Goal: Task Accomplishment & Management: Manage account settings

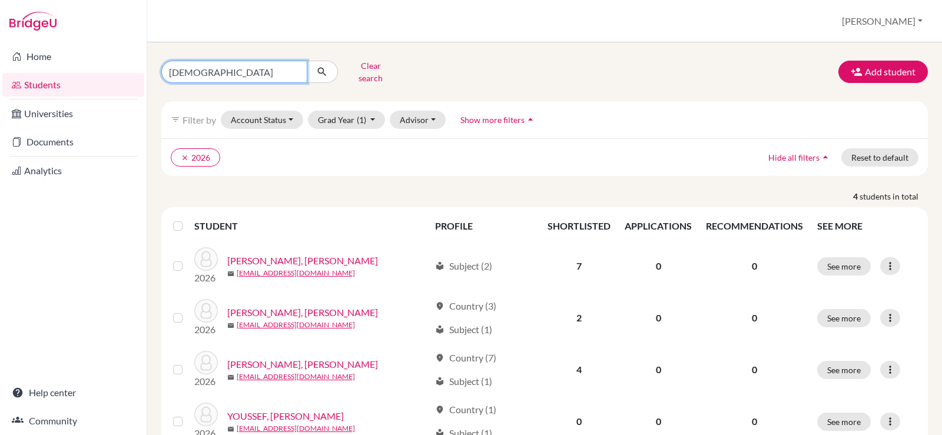
click at [295, 69] on input "farida" at bounding box center [234, 72] width 146 height 22
type input "selim"
click button "submit" at bounding box center [322, 72] width 31 height 22
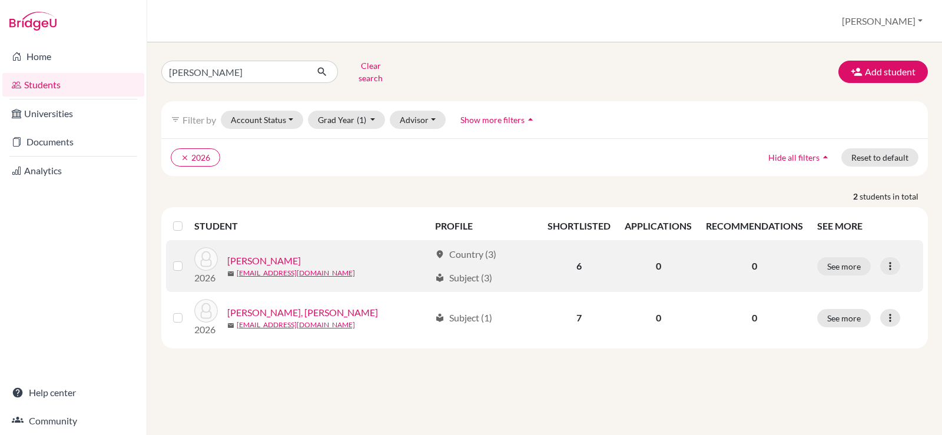
click at [276, 254] on link "NASSER, Selim Khaled" at bounding box center [264, 261] width 74 height 14
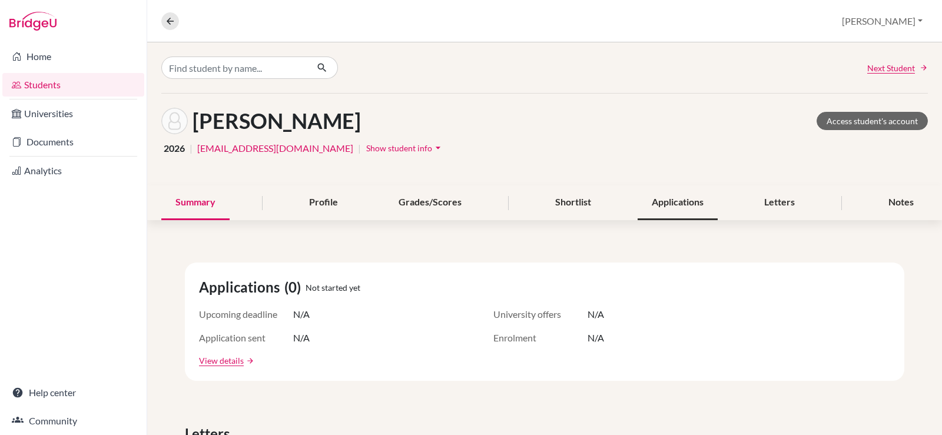
click at [678, 201] on div "Applications" at bounding box center [678, 203] width 80 height 35
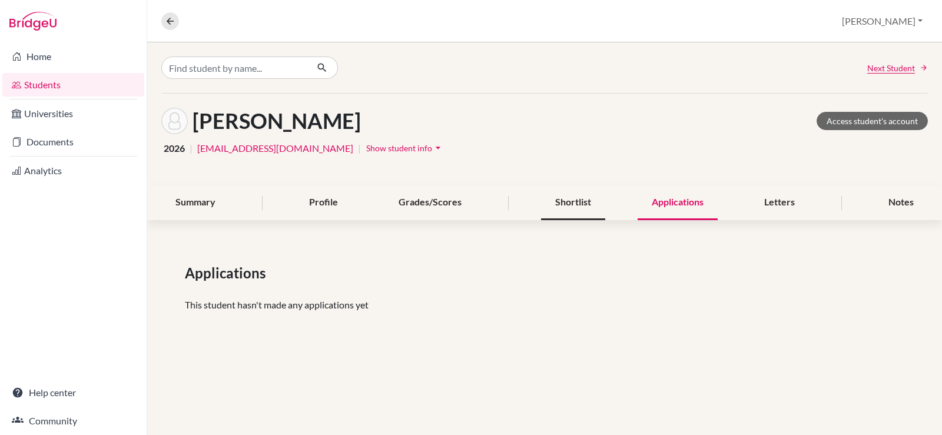
click at [543, 195] on div "Shortlist" at bounding box center [573, 203] width 64 height 35
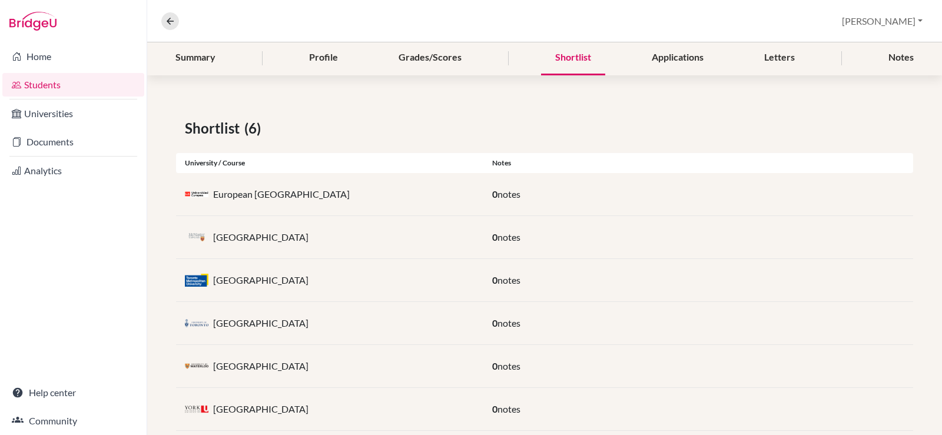
scroll to position [169, 0]
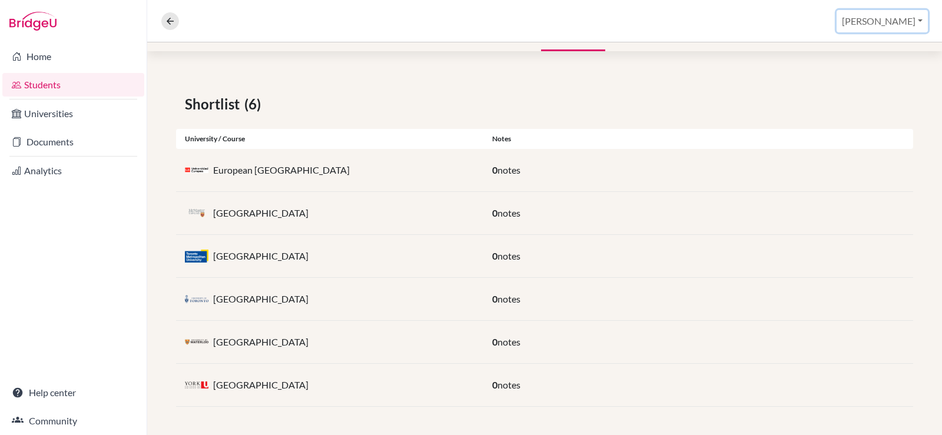
click at [918, 23] on button "[PERSON_NAME]" at bounding box center [882, 21] width 91 height 22
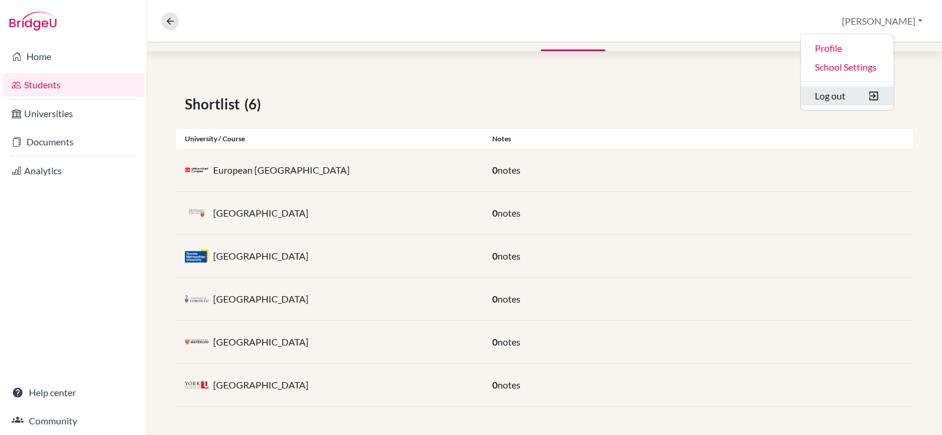
click at [852, 100] on button "Log out" at bounding box center [847, 96] width 93 height 19
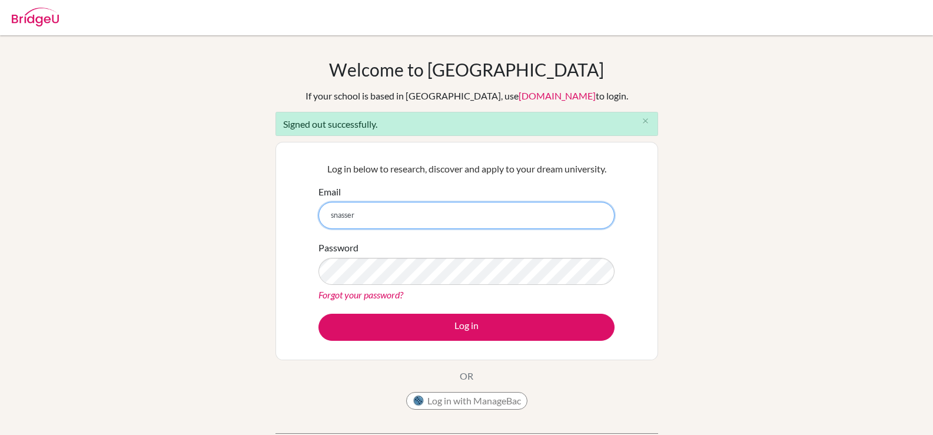
type input "[EMAIL_ADDRESS][DOMAIN_NAME]"
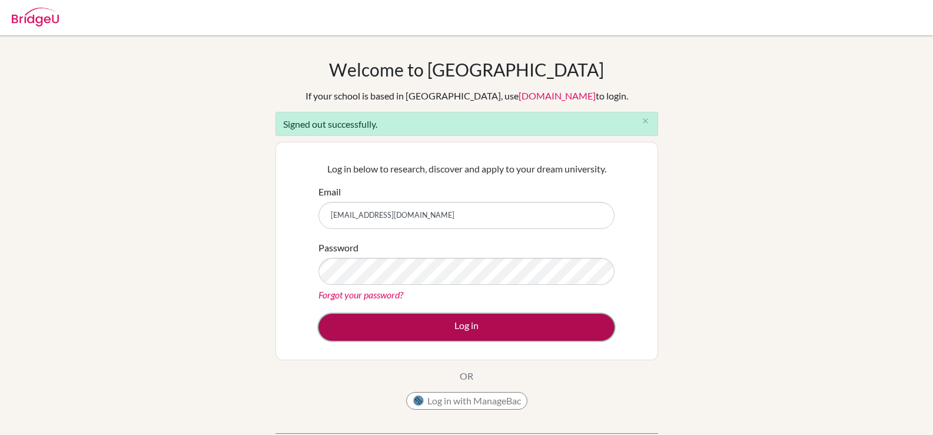
click at [423, 334] on button "Log in" at bounding box center [467, 327] width 296 height 27
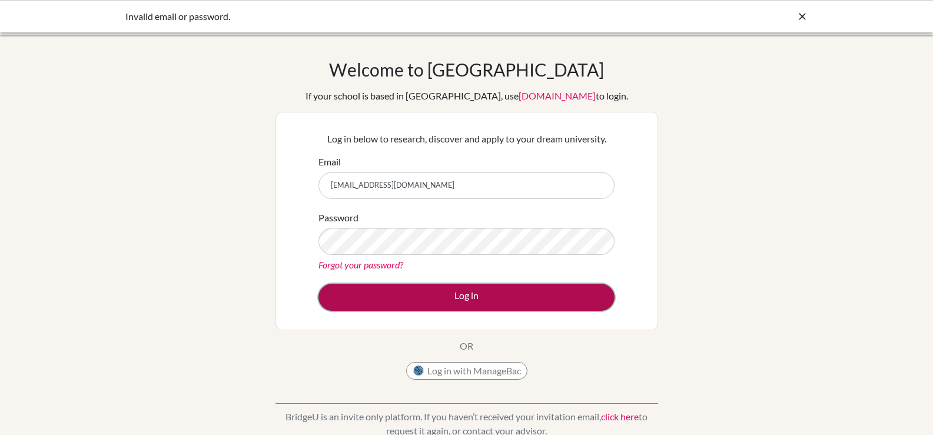
click at [441, 302] on button "Log in" at bounding box center [467, 297] width 296 height 27
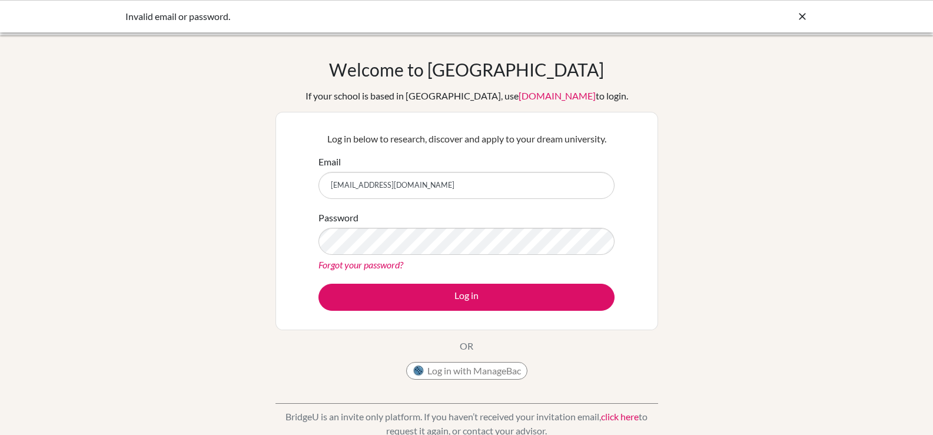
click at [424, 257] on div "Password Forgot your password?" at bounding box center [467, 241] width 296 height 61
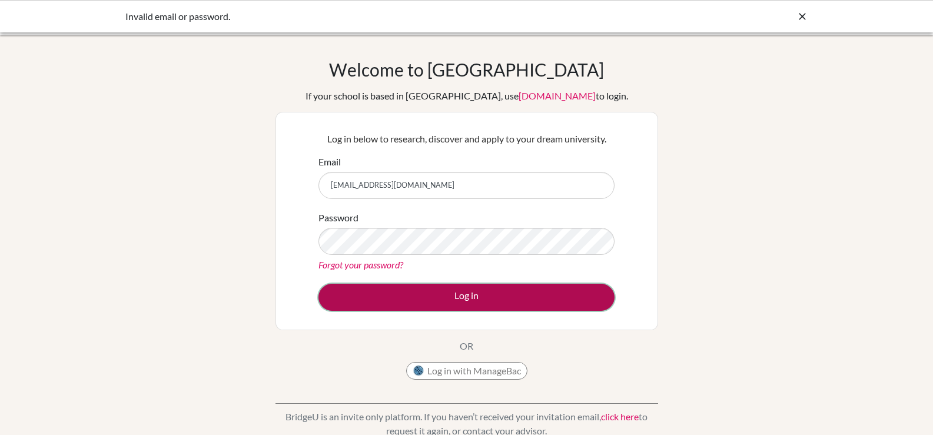
click at [448, 303] on button "Log in" at bounding box center [467, 297] width 296 height 27
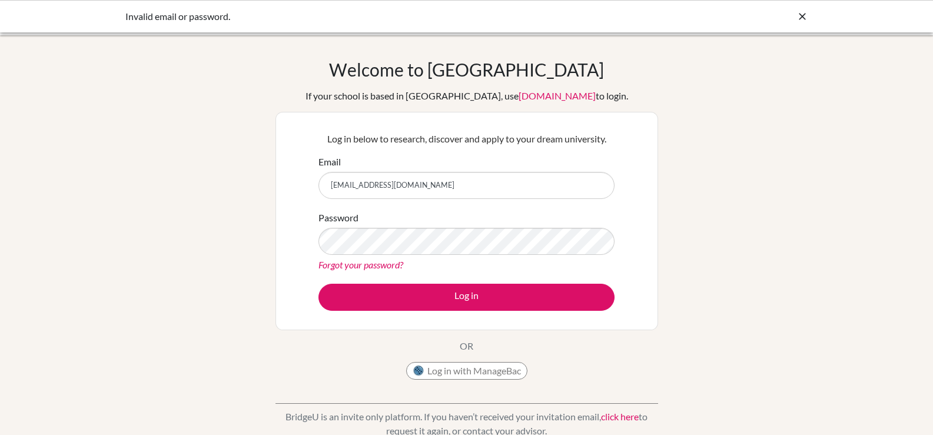
click at [513, 190] on input "[EMAIL_ADDRESS][DOMAIN_NAME]" at bounding box center [467, 185] width 296 height 27
click at [319, 284] on button "Log in" at bounding box center [467, 297] width 296 height 27
click at [438, 188] on input "[EMAIL_ADDRESS][DOMAIN_NAME]" at bounding box center [467, 185] width 296 height 27
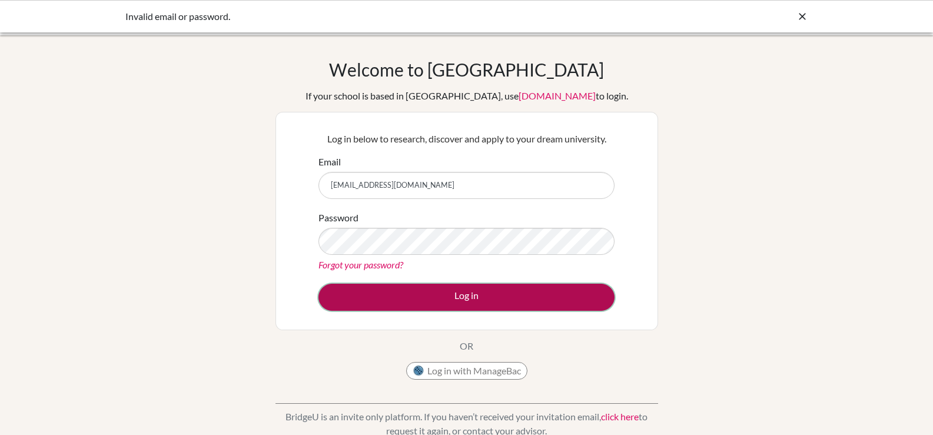
click at [525, 300] on button "Log in" at bounding box center [467, 297] width 296 height 27
click at [488, 298] on button "Log in" at bounding box center [467, 297] width 296 height 27
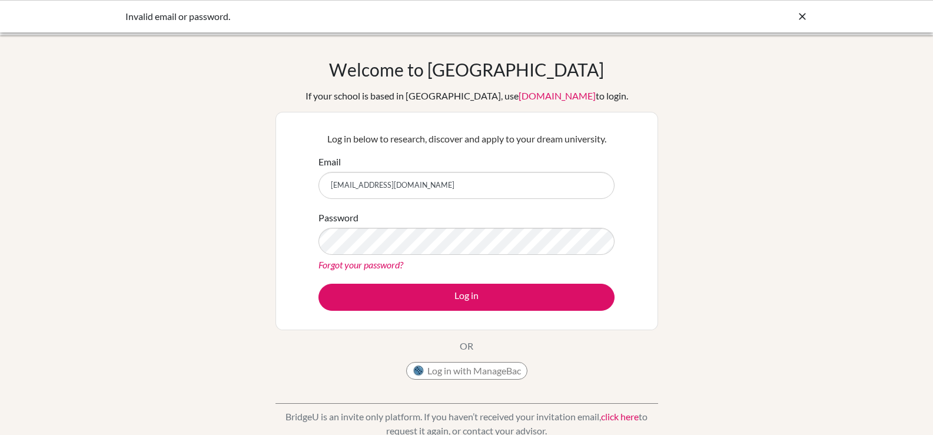
click at [388, 266] on link "Forgot your password?" at bounding box center [361, 264] width 85 height 11
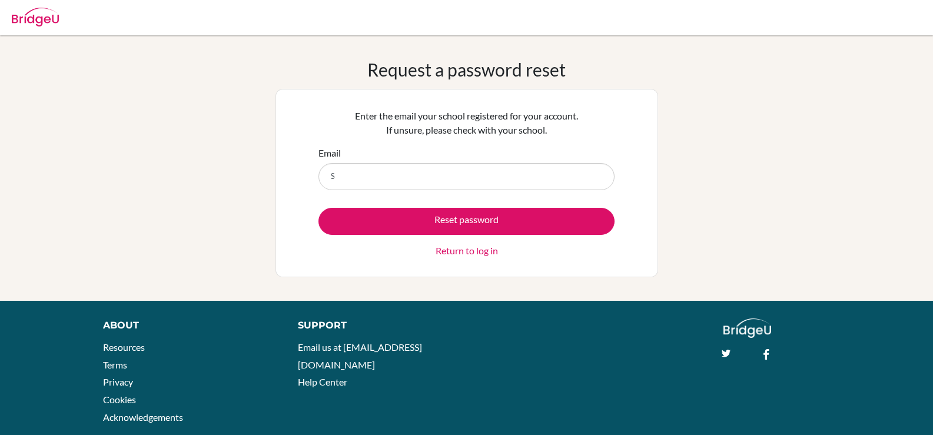
type input "[EMAIL_ADDRESS][DOMAIN_NAME]"
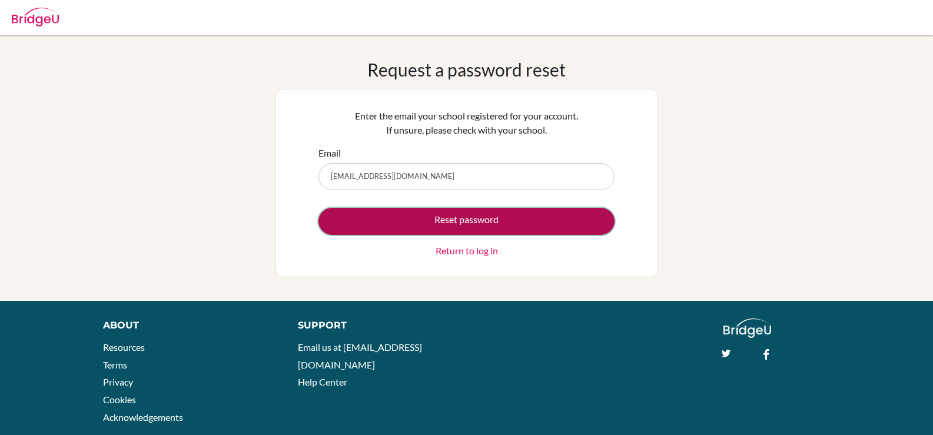
click at [429, 222] on button "Reset password" at bounding box center [467, 221] width 296 height 27
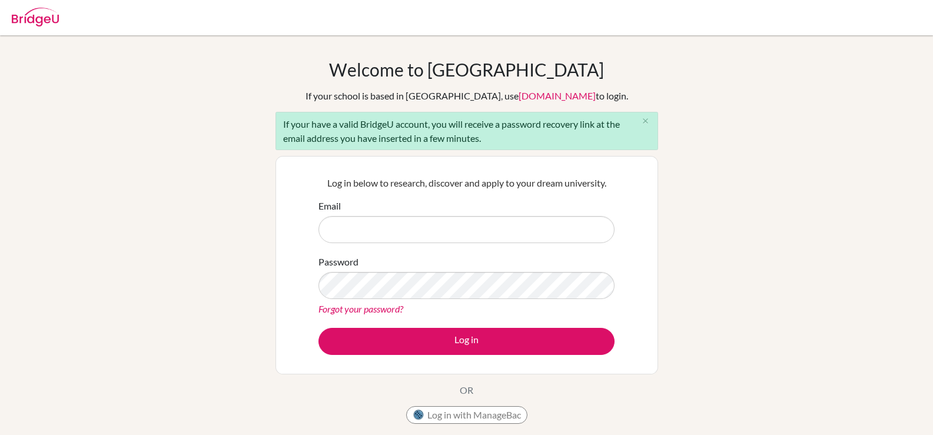
click at [472, 233] on input "Email" at bounding box center [467, 229] width 296 height 27
click at [891, 198] on div "Welcome to BridgeU If your school is based in China, use app.bridge-u.com.cn to…" at bounding box center [466, 273] width 933 height 429
click at [415, 239] on input "Email" at bounding box center [467, 229] width 296 height 27
type input "[EMAIL_ADDRESS][DOMAIN_NAME]"
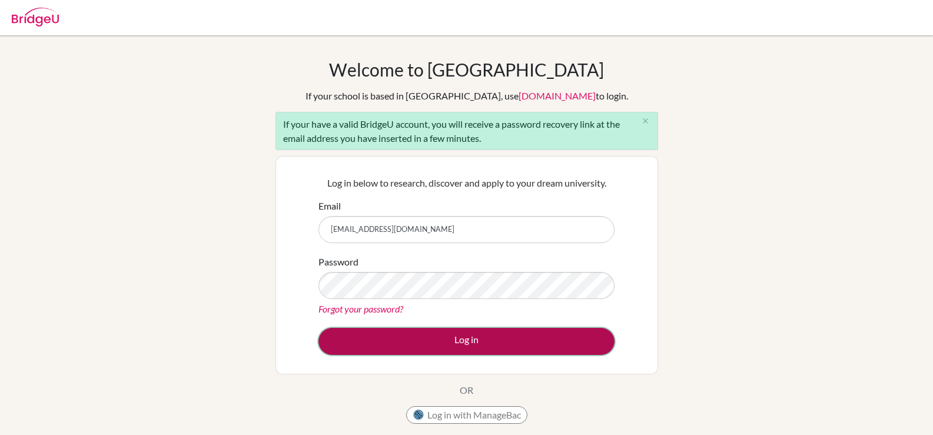
click at [438, 345] on button "Log in" at bounding box center [467, 341] width 296 height 27
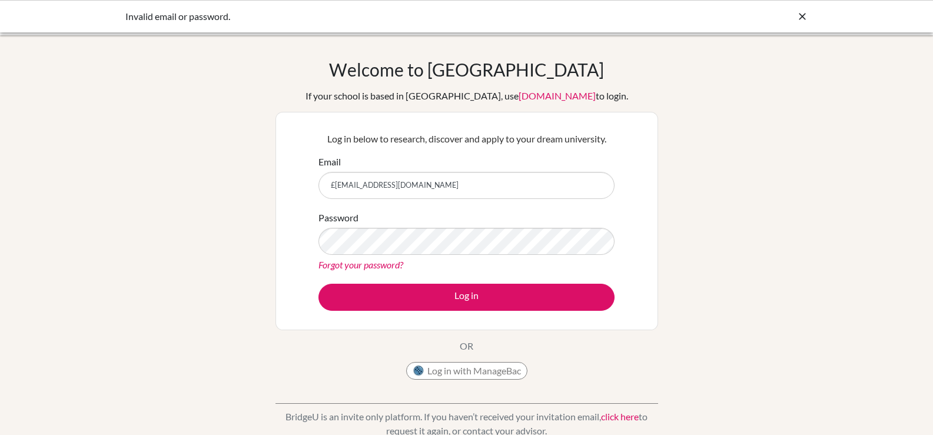
type input "[EMAIL_ADDRESS][DOMAIN_NAME]"
click at [319, 284] on button "Log in" at bounding box center [467, 297] width 296 height 27
